Goal: Information Seeking & Learning: Learn about a topic

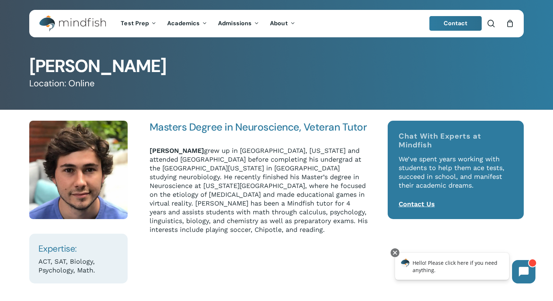
click at [196, 185] on p "[PERSON_NAME] grew up in [GEOGRAPHIC_DATA], [US_STATE] and attended [GEOGRAPHIC…" at bounding box center [259, 190] width 218 height 88
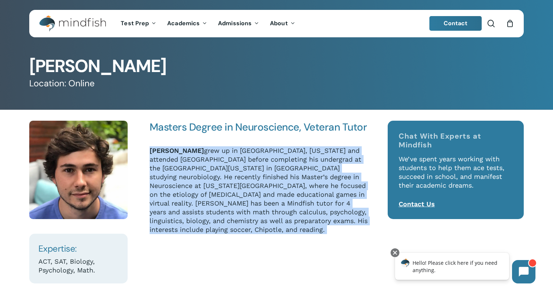
click at [196, 185] on p "[PERSON_NAME] grew up in [GEOGRAPHIC_DATA], [US_STATE] and attended [GEOGRAPHIC…" at bounding box center [259, 190] width 218 height 88
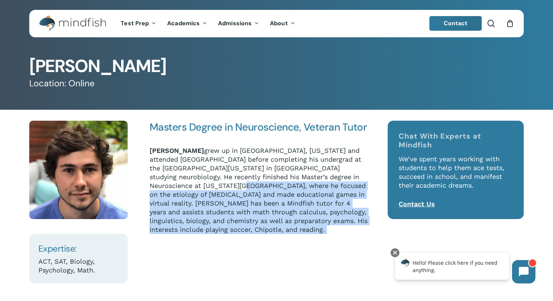
drag, startPoint x: 196, startPoint y: 185, endPoint x: 223, endPoint y: 233, distance: 54.6
click at [223, 233] on p "[PERSON_NAME] grew up in [GEOGRAPHIC_DATA], [US_STATE] and attended [GEOGRAPHIC…" at bounding box center [259, 190] width 218 height 88
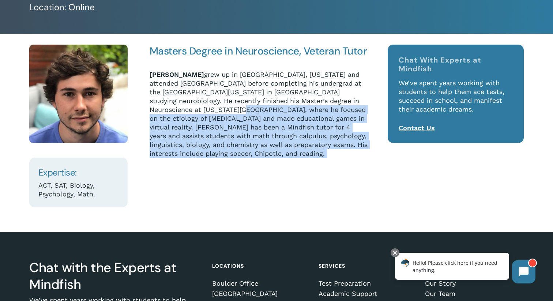
scroll to position [79, 0]
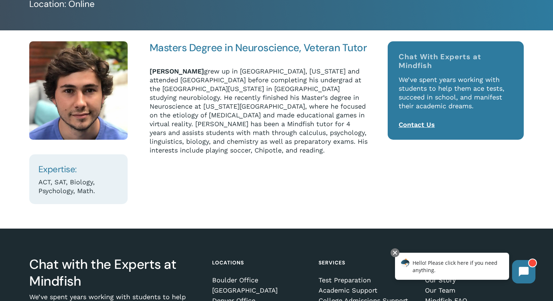
click at [65, 184] on p "ACT, SAT, Biology, Psychology, Math." at bounding box center [78, 187] width 80 height 18
